Goal: Download file/media

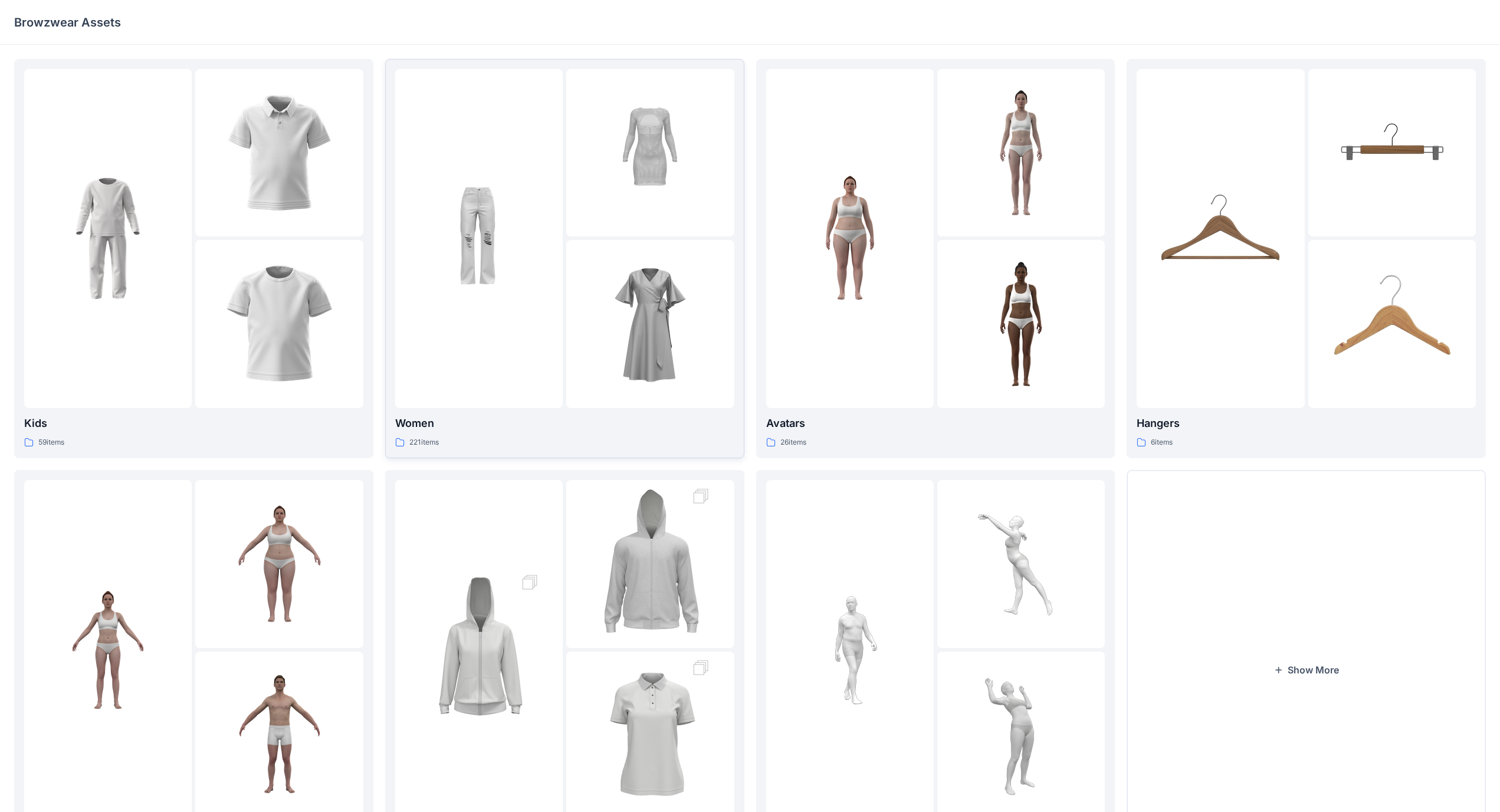
click at [547, 276] on div at bounding box center [479, 239] width 167 height 339
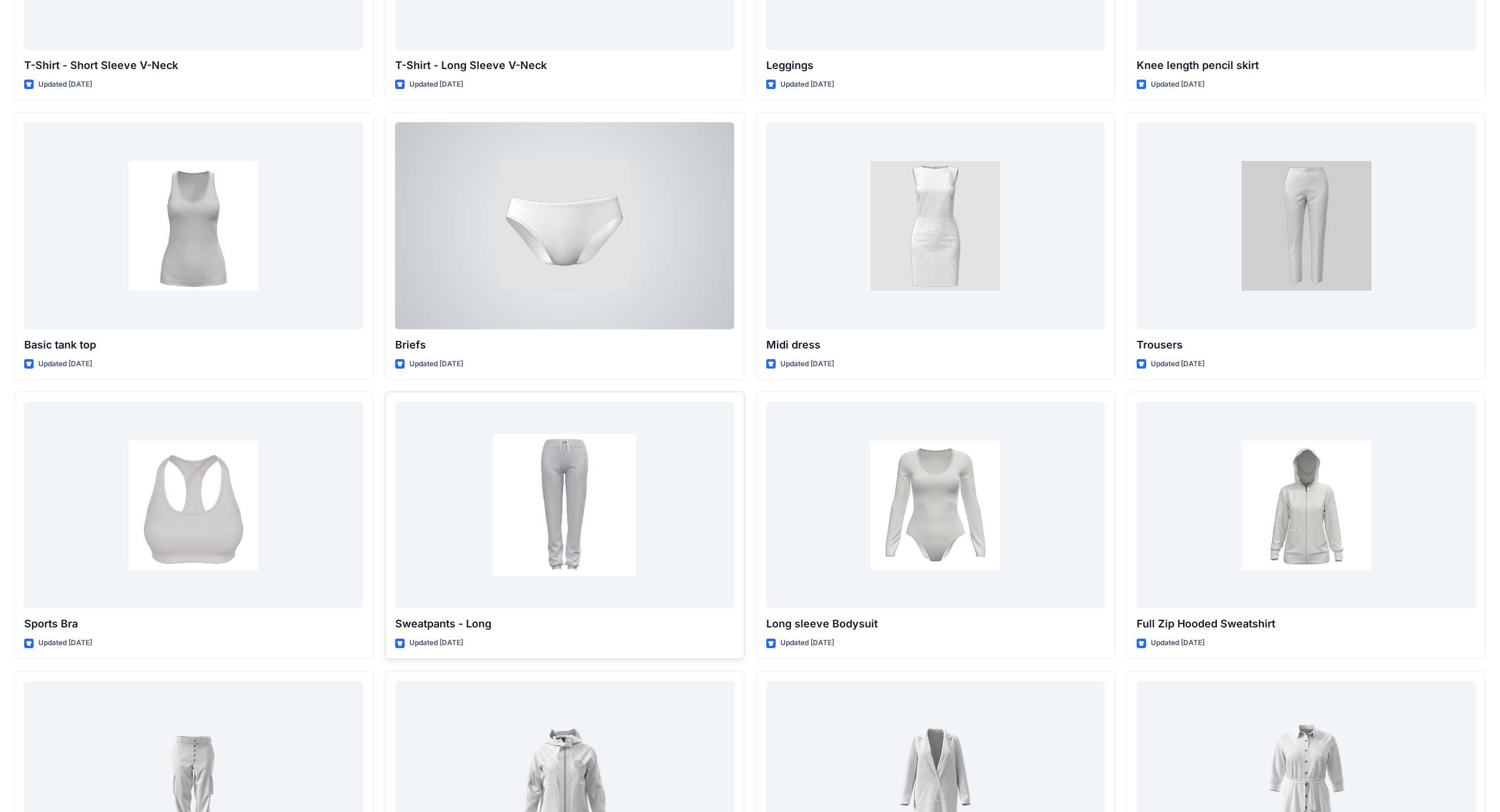
scroll to position [10122, 0]
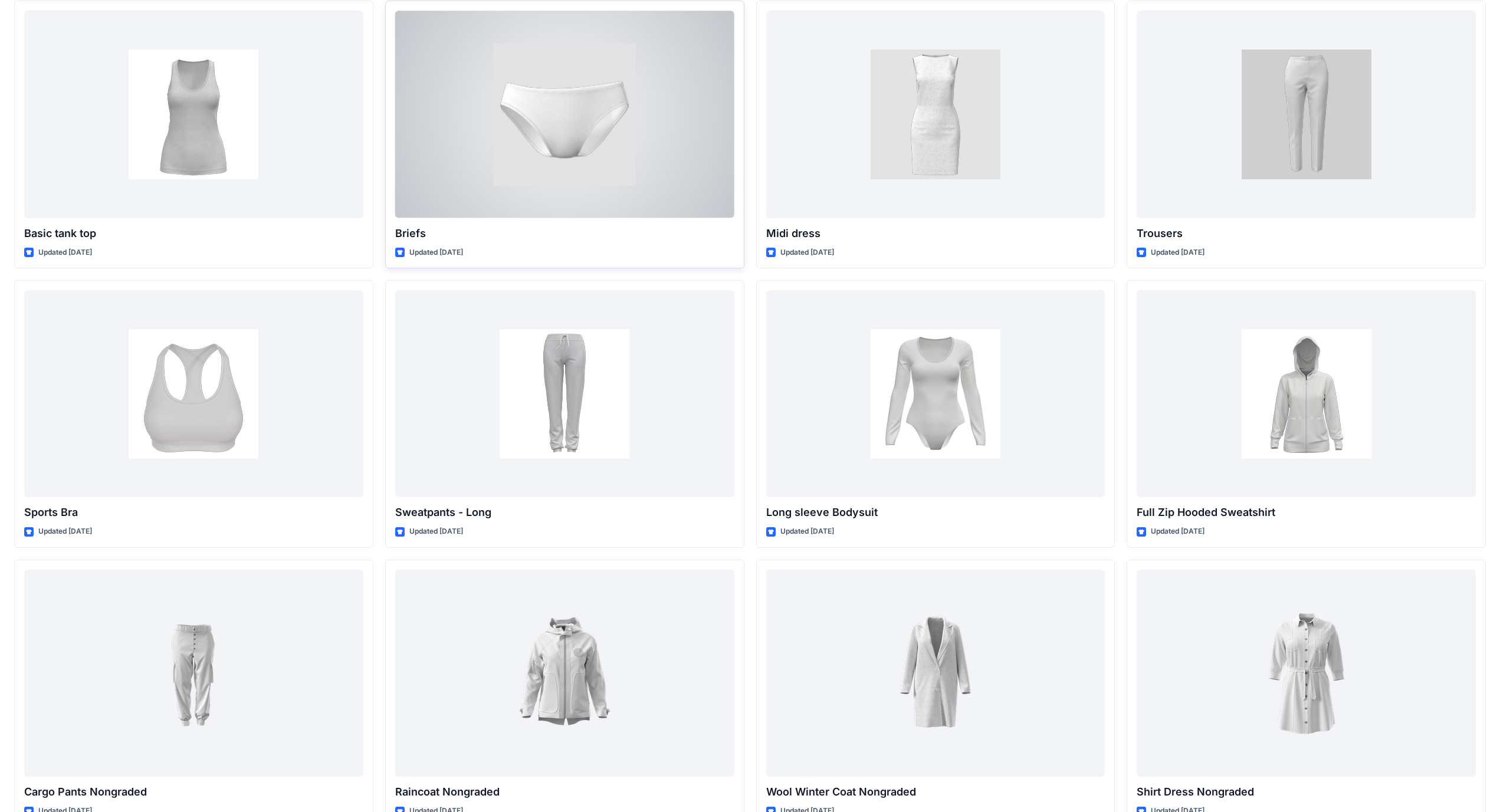
click at [556, 135] on div at bounding box center [565, 114] width 339 height 207
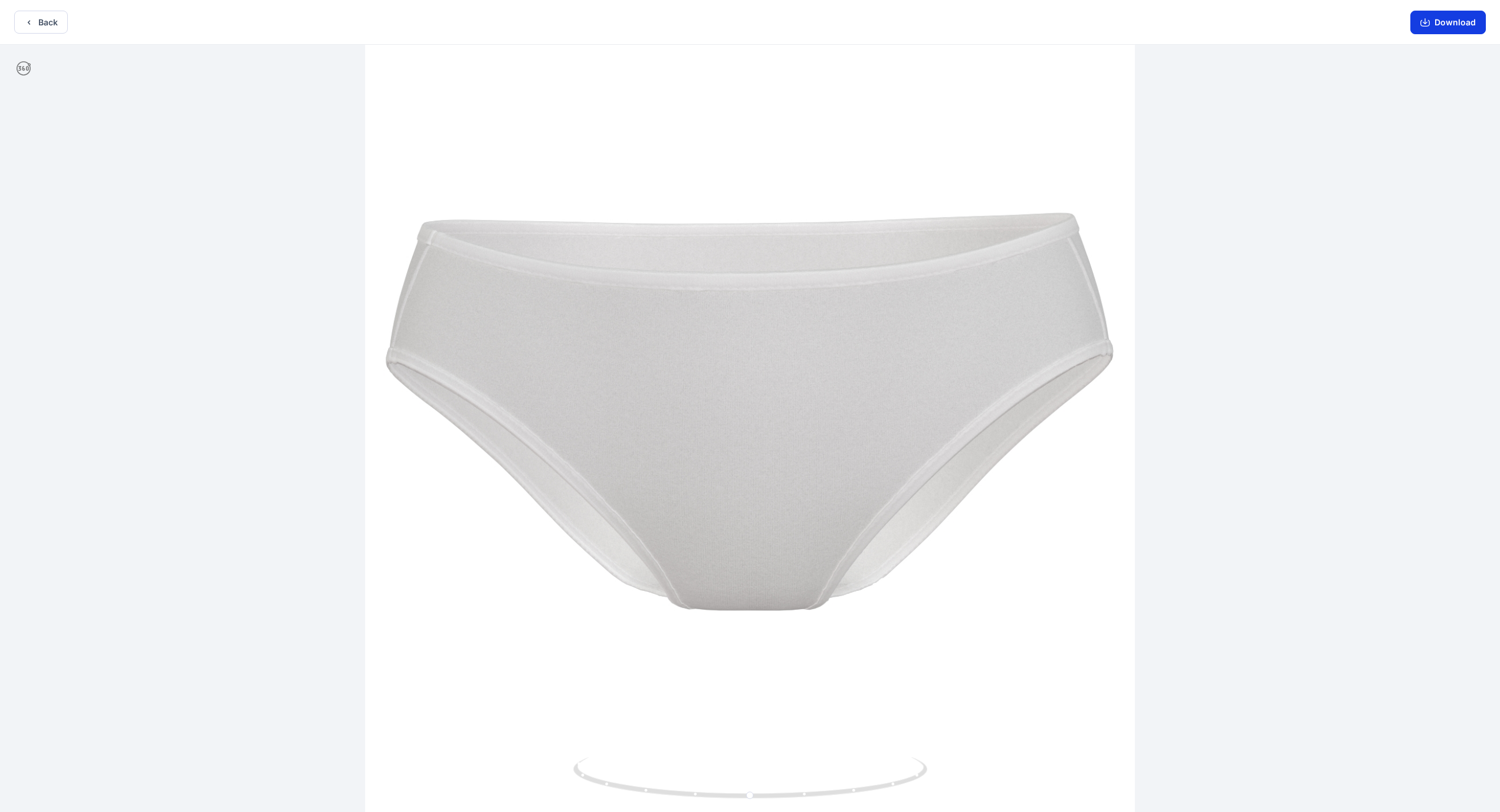
click at [590, 22] on button "Download" at bounding box center [1448, 22] width 75 height 23
click at [40, 22] on button "Back" at bounding box center [41, 22] width 54 height 23
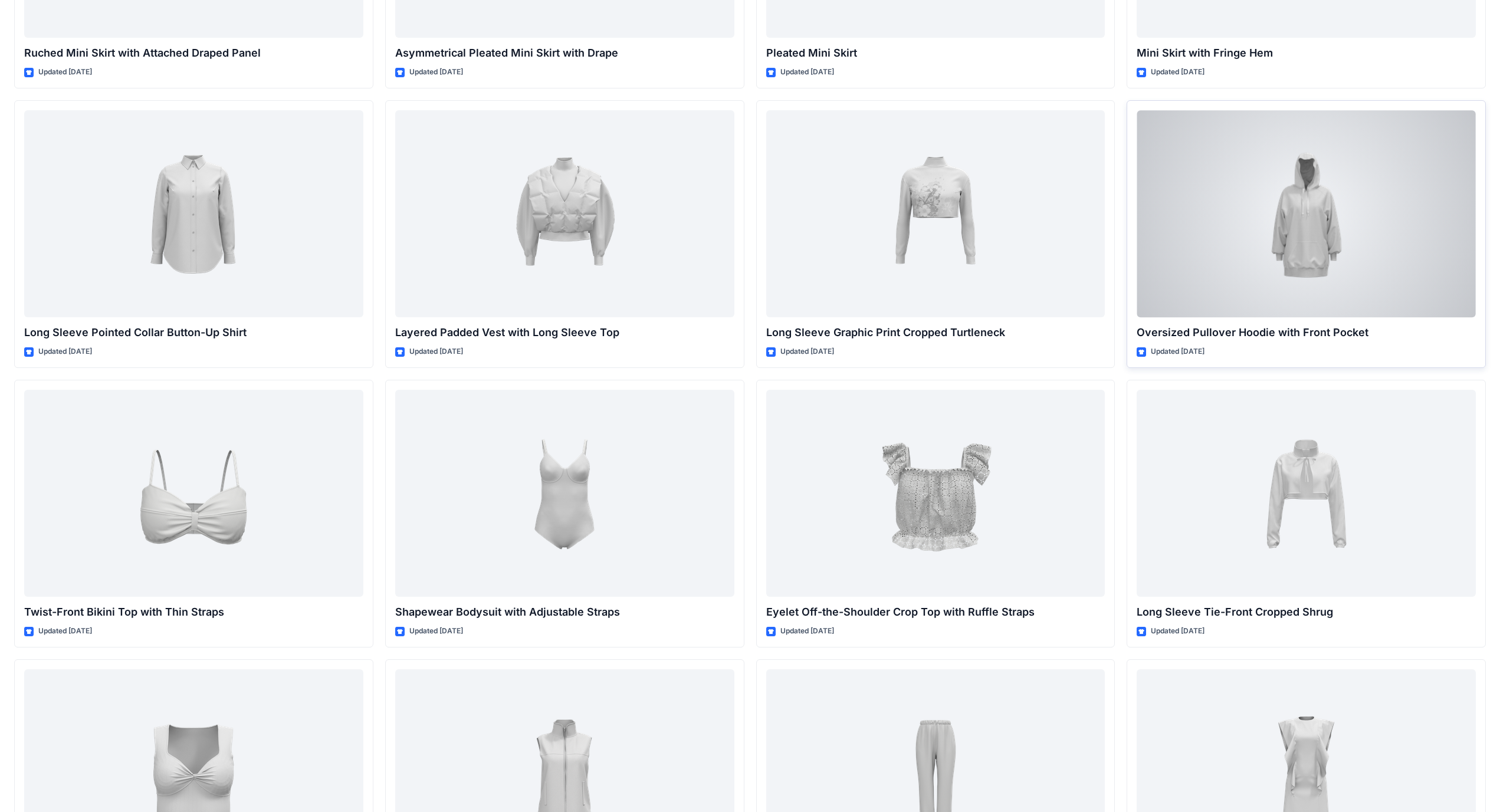
scroll to position [3657, 0]
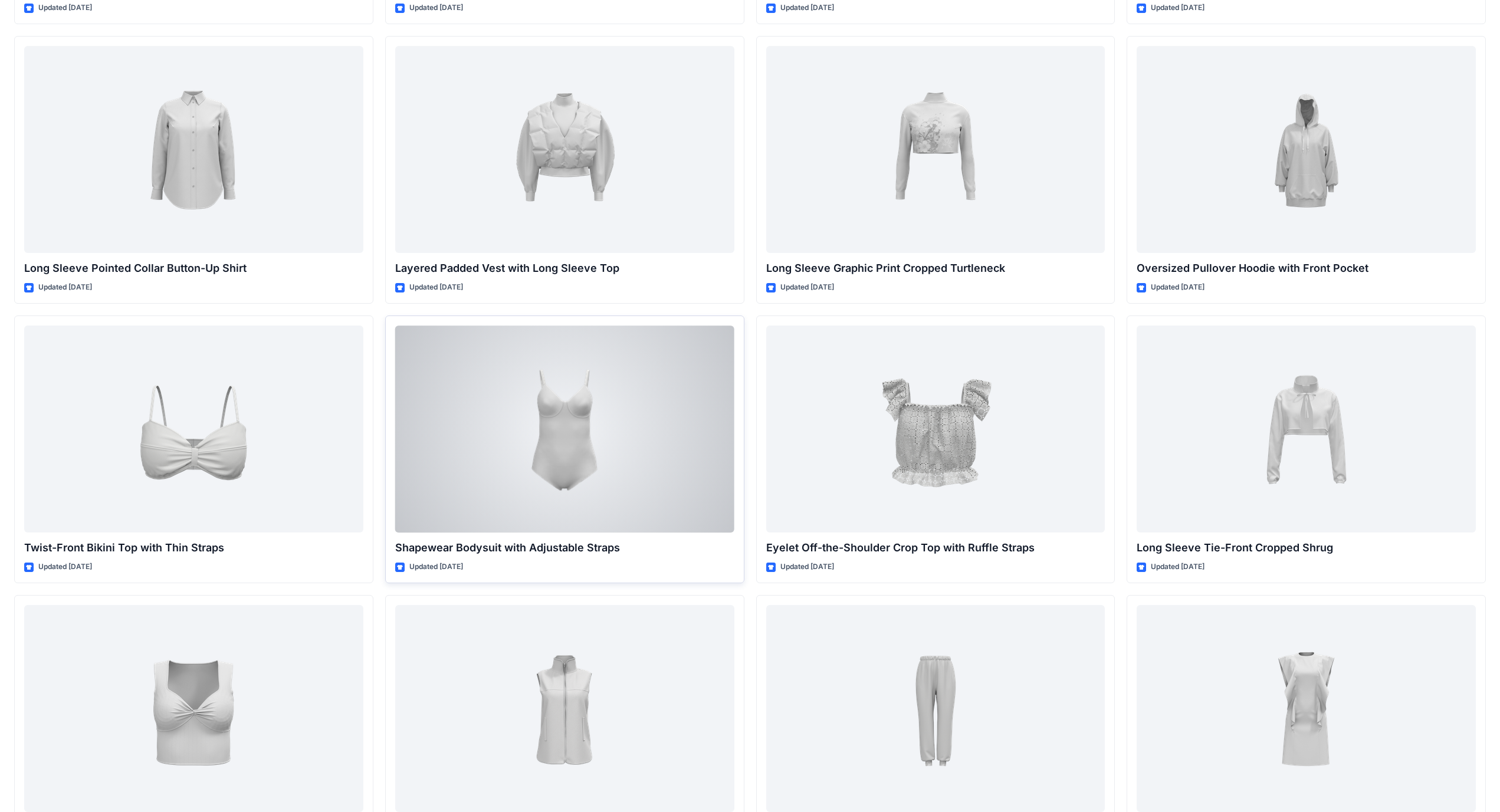
click at [571, 425] on div at bounding box center [565, 429] width 339 height 207
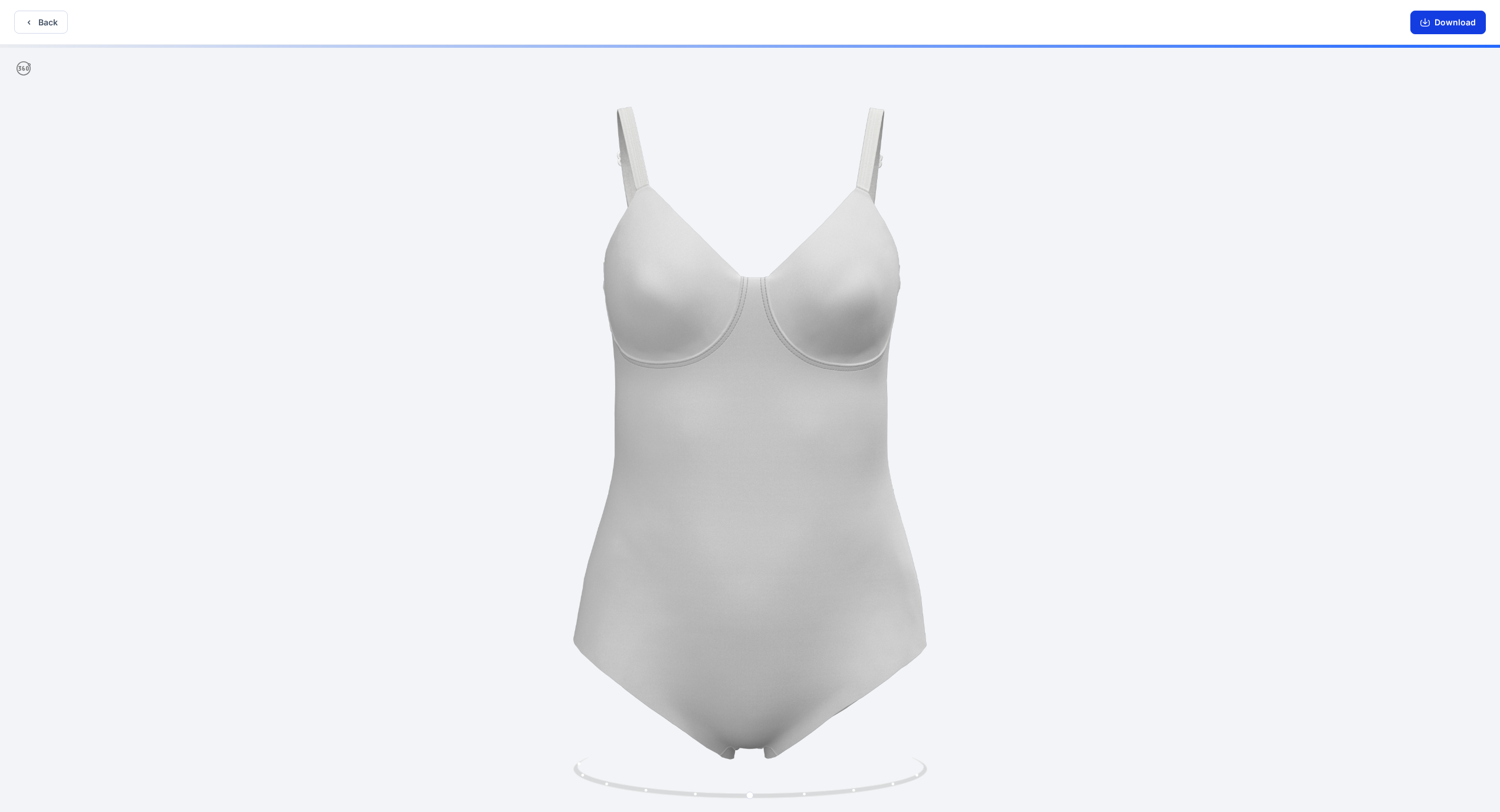
click at [590, 20] on button "Download" at bounding box center [1448, 22] width 75 height 23
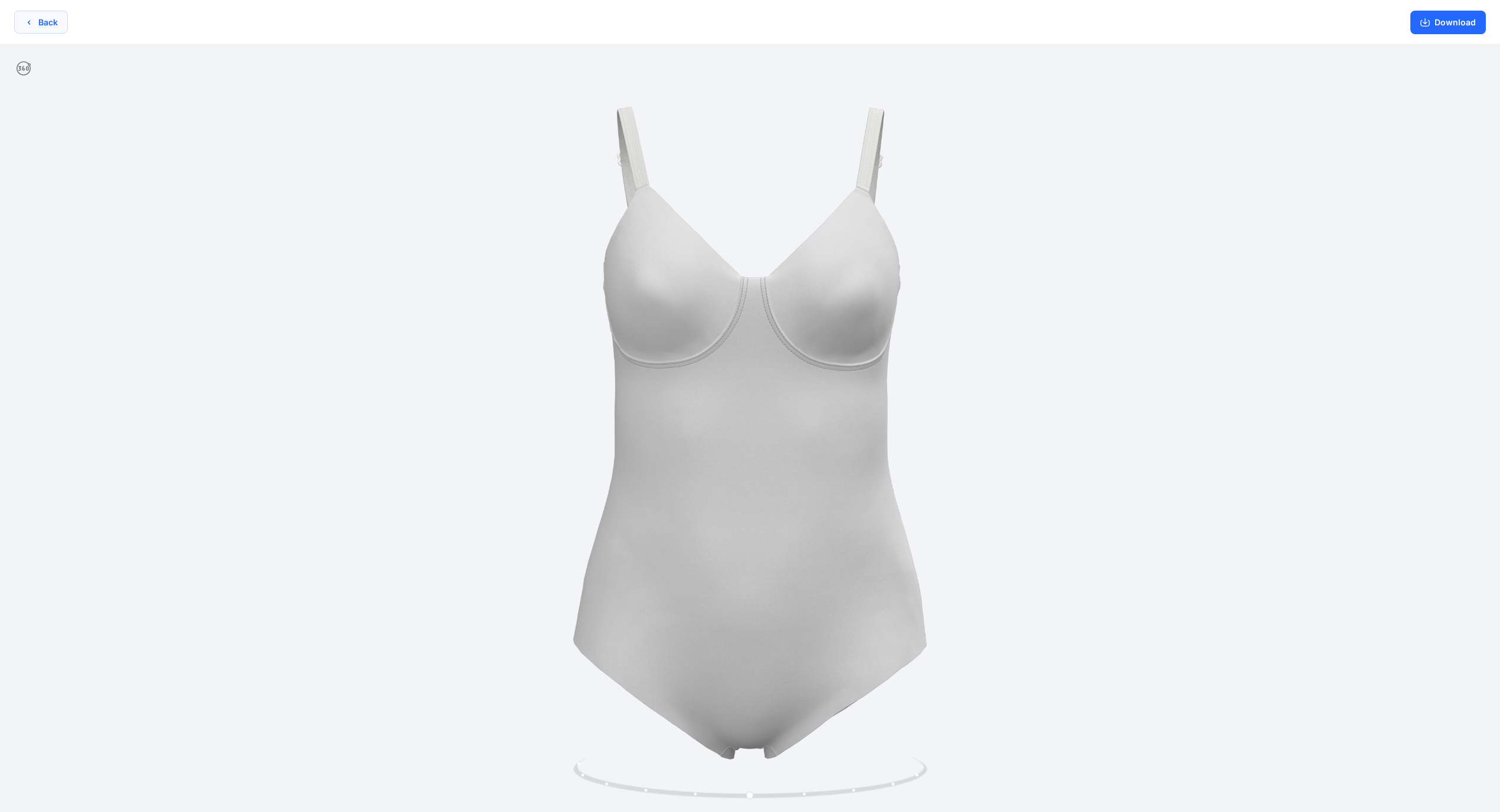
click at [53, 19] on button "Back" at bounding box center [41, 22] width 54 height 23
